Goal: Communication & Community: Answer question/provide support

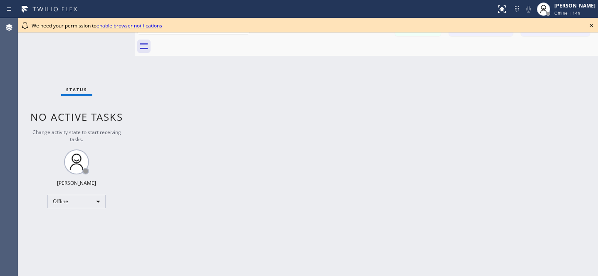
click at [589, 26] on icon at bounding box center [591, 25] width 10 height 10
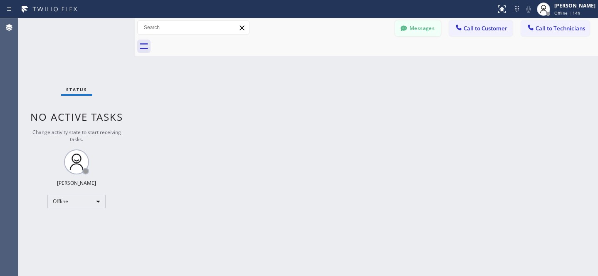
click at [415, 32] on button "Messages" at bounding box center [418, 28] width 46 height 16
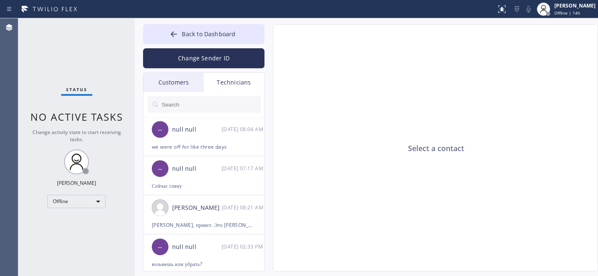
drag, startPoint x: 176, startPoint y: 81, endPoint x: 206, endPoint y: 72, distance: 31.1
click at [176, 81] on div "Customers" at bounding box center [173, 82] width 60 height 19
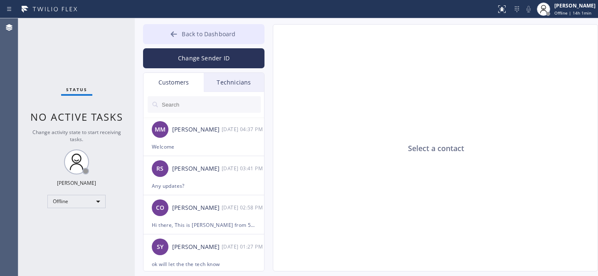
click at [194, 32] on span "Back to Dashboard" at bounding box center [209, 34] width 54 height 8
